Goal: Submit feedback/report problem: Submit feedback/report problem

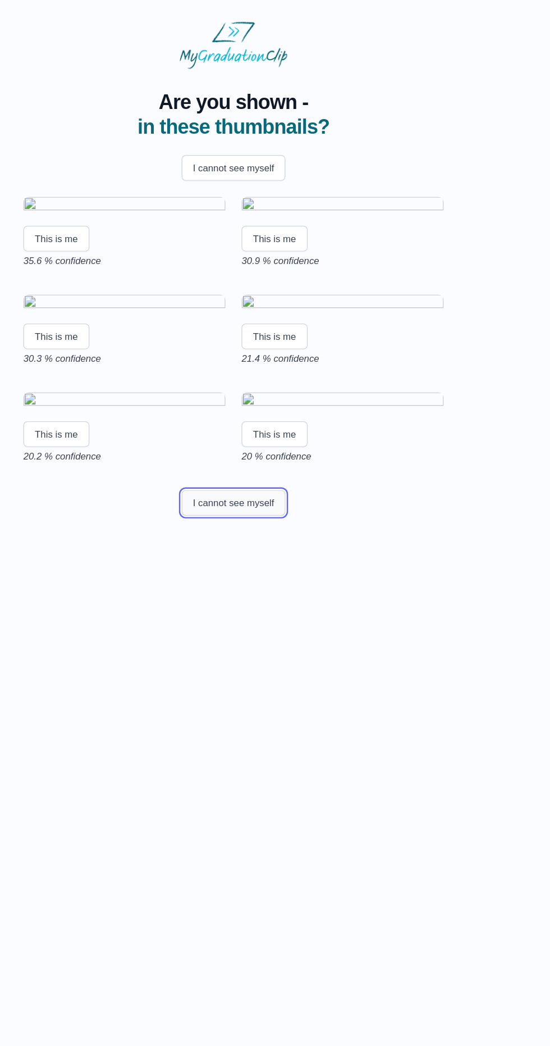
click at [281, 430] on button "I cannot see myself" at bounding box center [275, 418] width 87 height 21
